Goal: Transaction & Acquisition: Purchase product/service

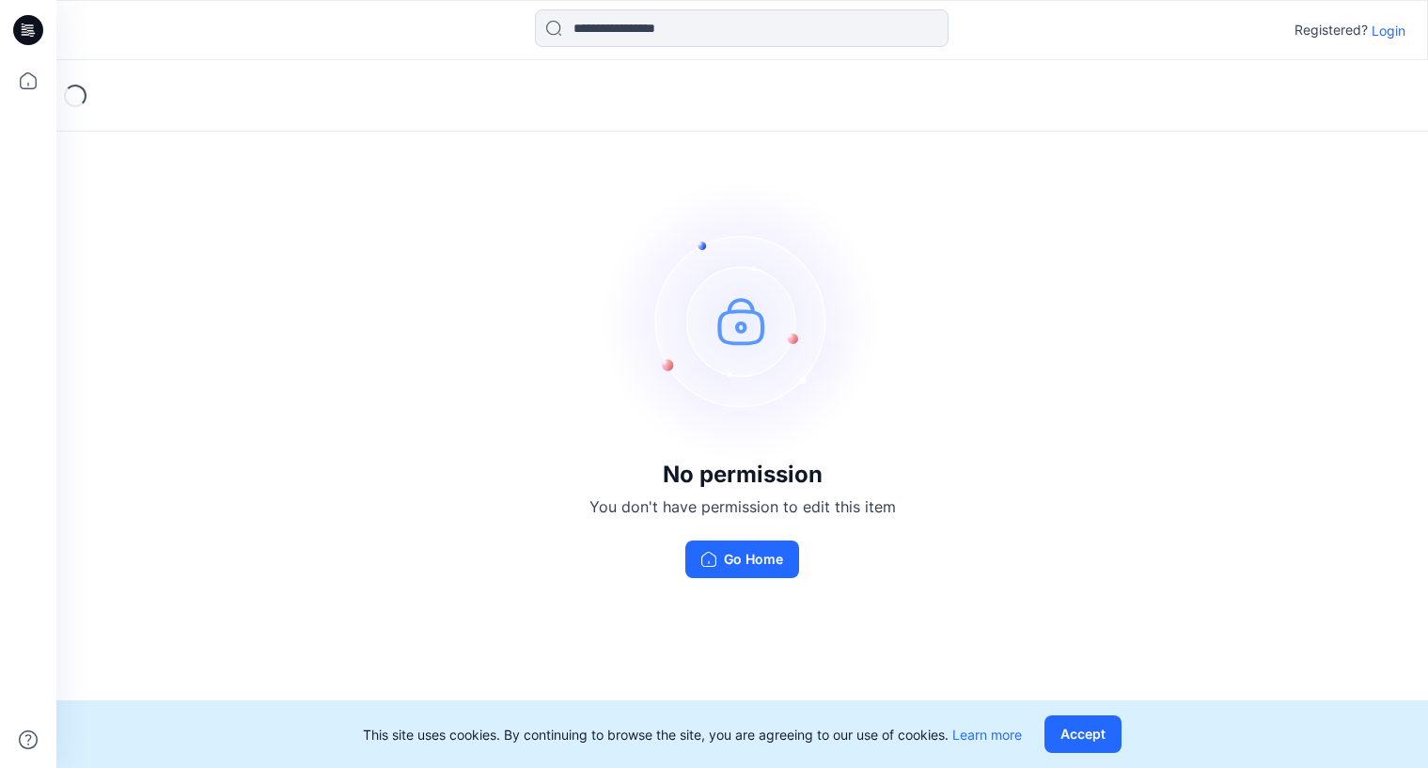
click at [1390, 21] on p "Login" at bounding box center [1389, 31] width 34 height 20
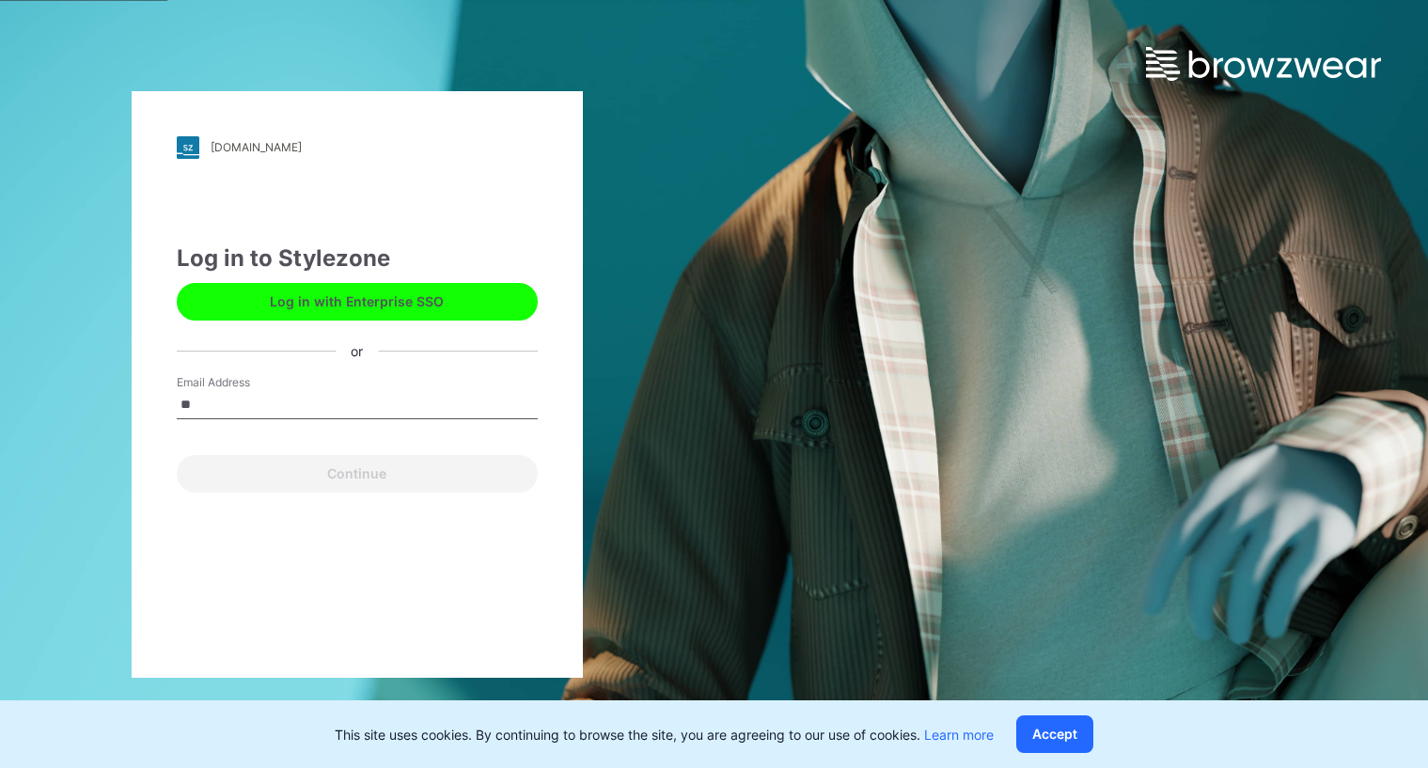
type input "**********"
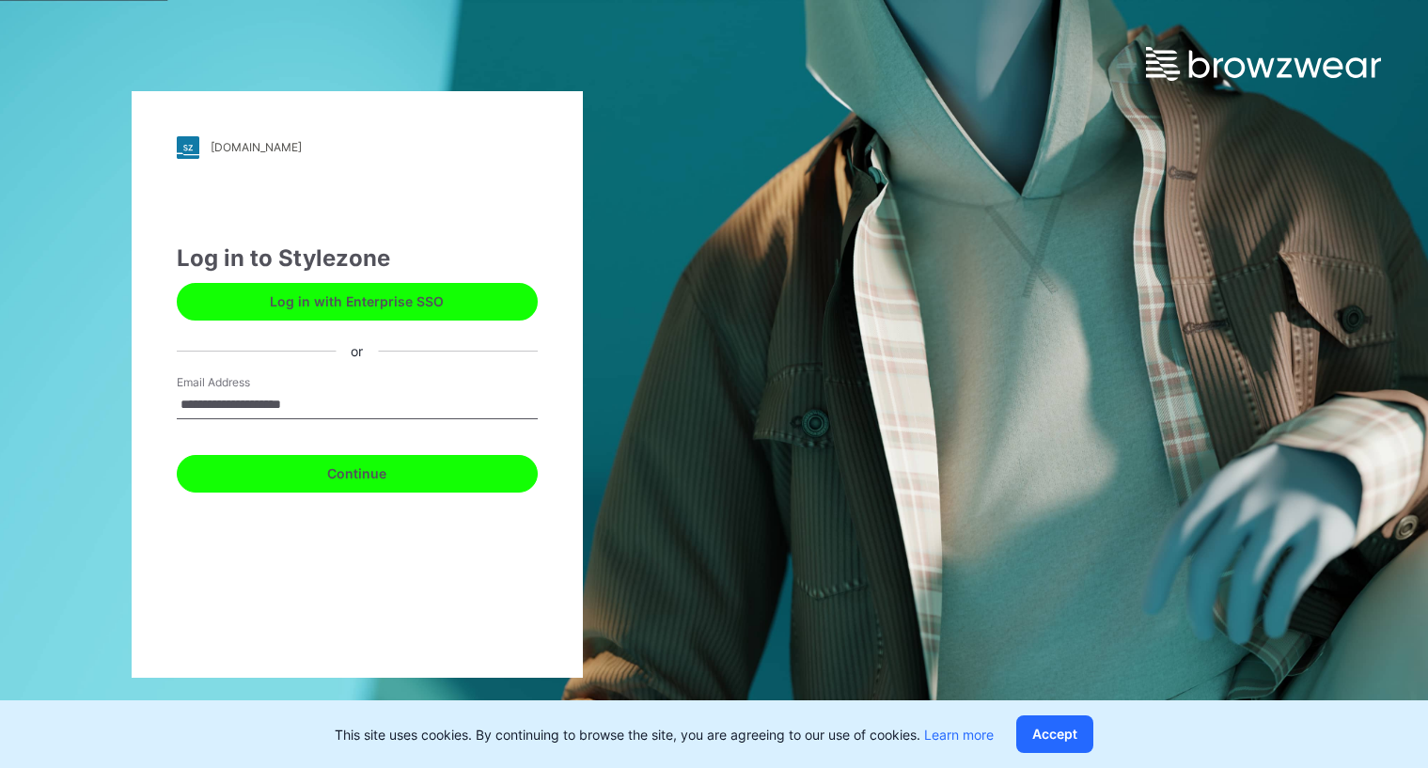
click at [261, 470] on button "Continue" at bounding box center [357, 474] width 361 height 38
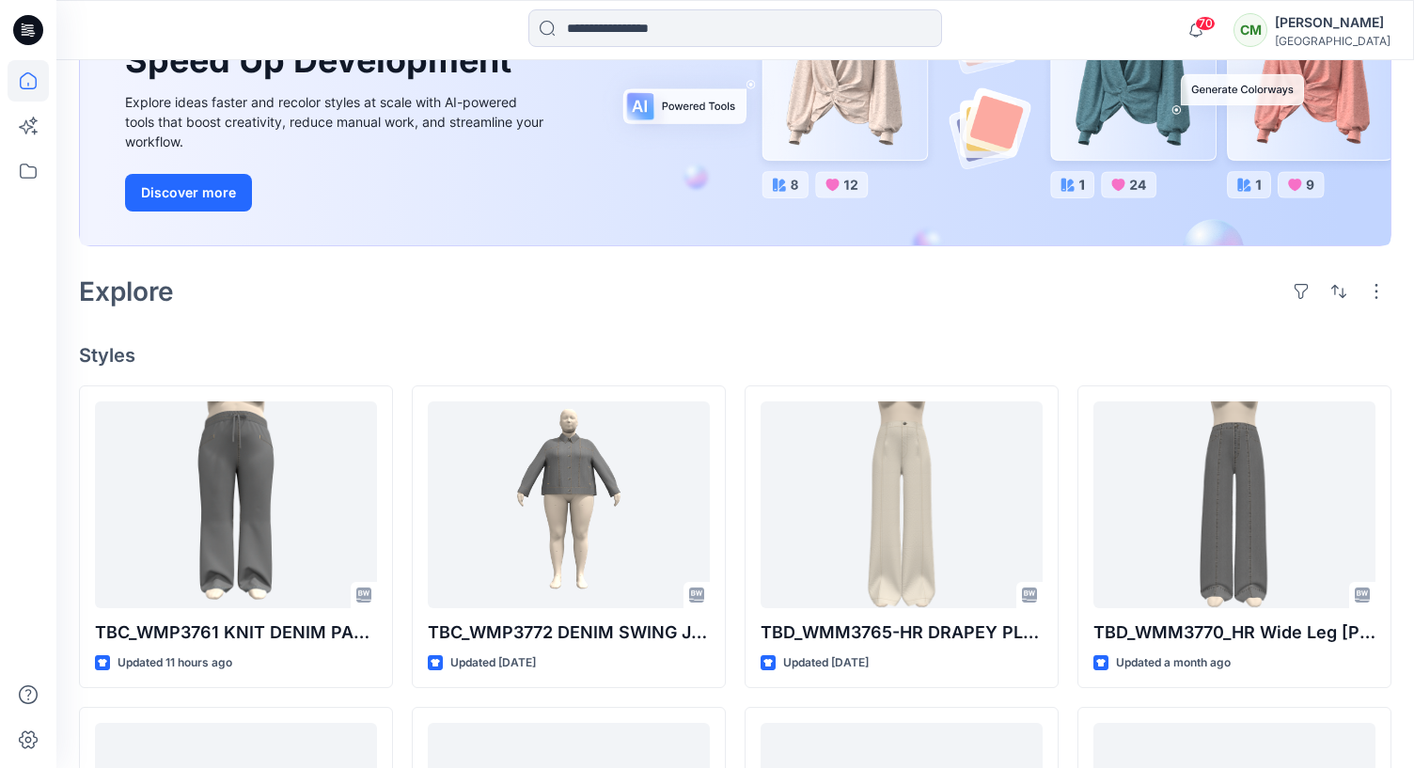
scroll to position [235, 0]
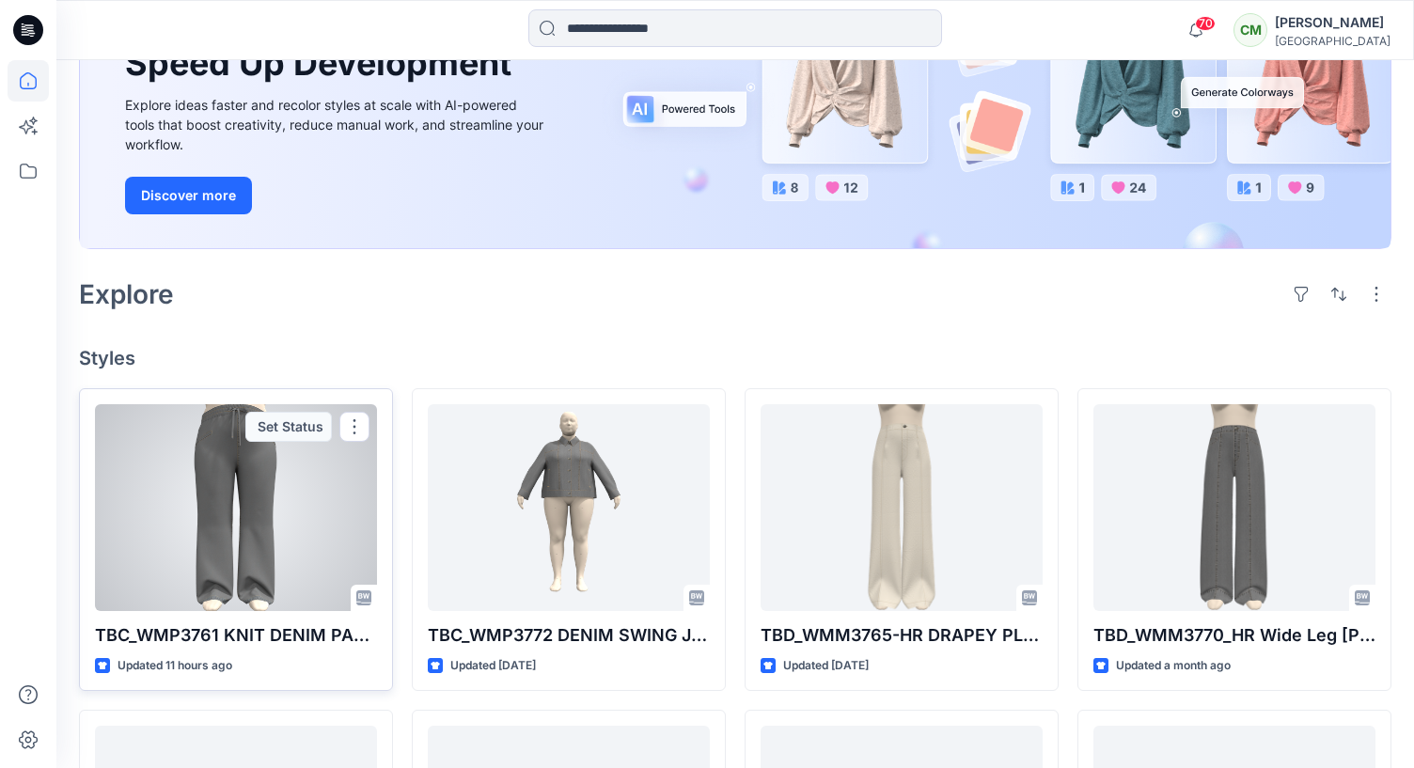
click at [183, 531] on div at bounding box center [236, 507] width 282 height 207
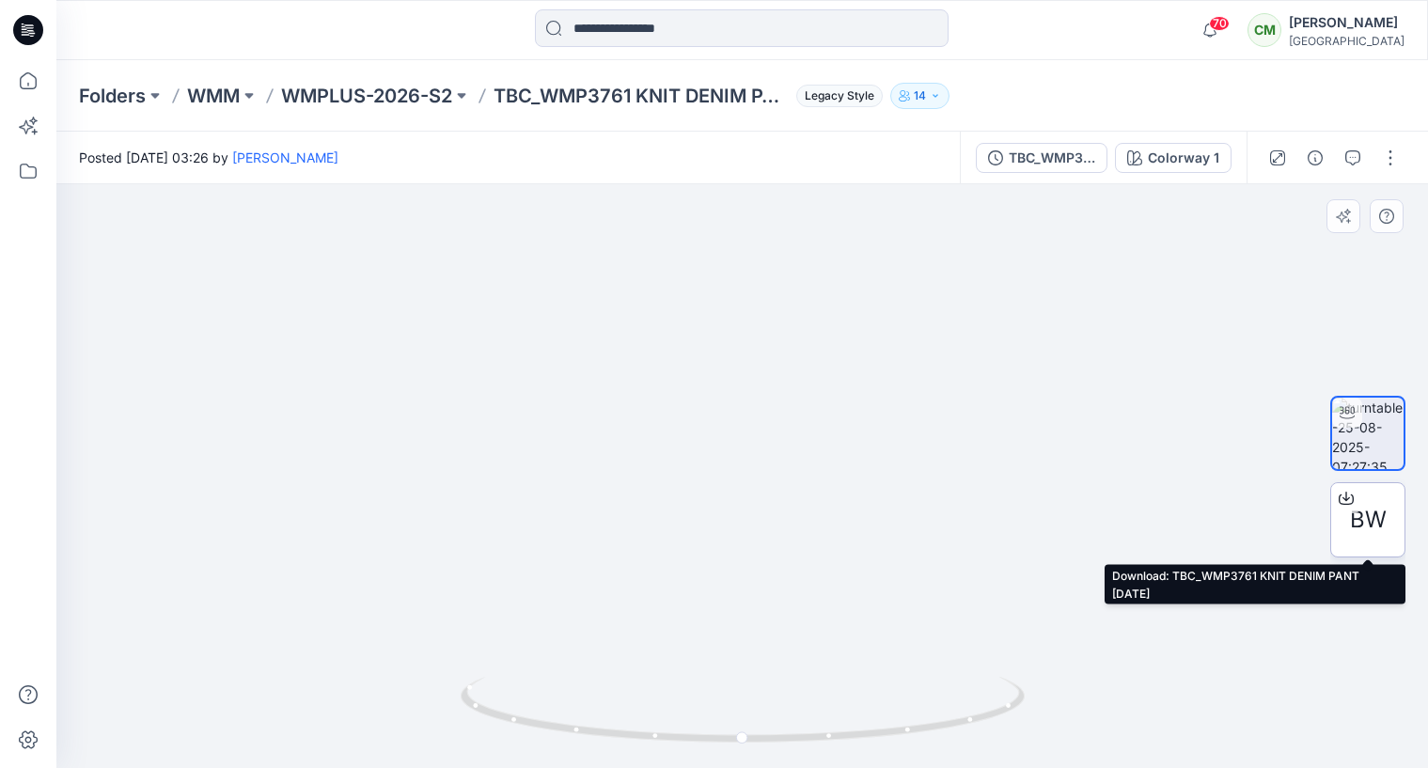
click at [1351, 501] on icon at bounding box center [1346, 498] width 15 height 15
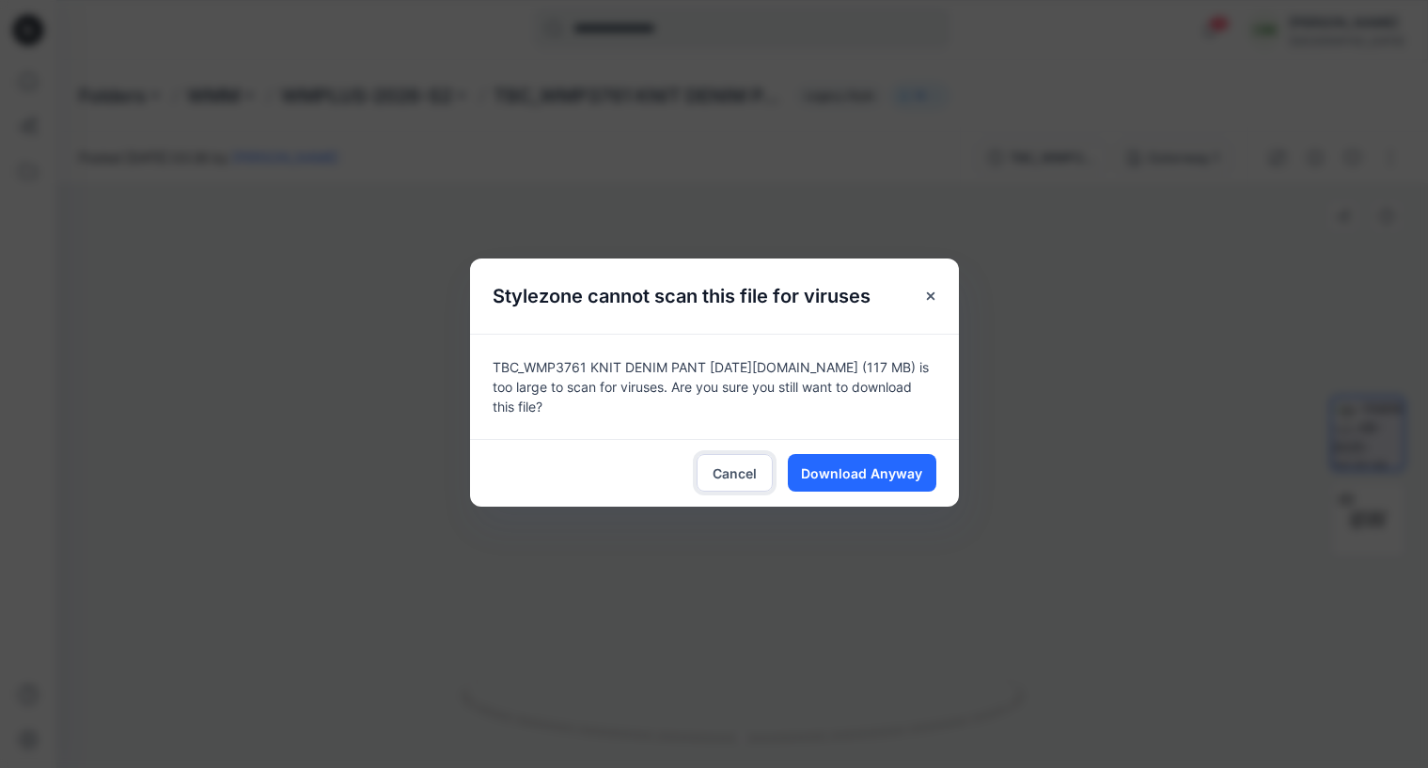
click at [699, 472] on button "Cancel" at bounding box center [735, 473] width 76 height 38
